Goal: Task Accomplishment & Management: Use online tool/utility

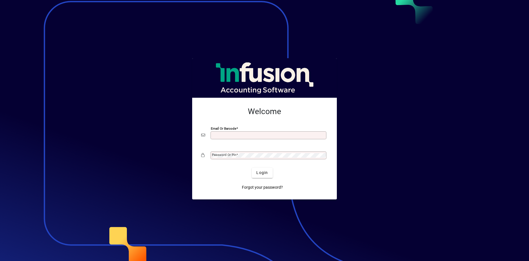
click at [221, 135] on input "Email or Barcode" at bounding box center [269, 135] width 114 height 5
type input "**********"
click at [227, 158] on div "Password or Pin" at bounding box center [269, 156] width 116 height 8
click at [252, 168] on button "Login" at bounding box center [262, 173] width 21 height 10
